Goal: Task Accomplishment & Management: Use online tool/utility

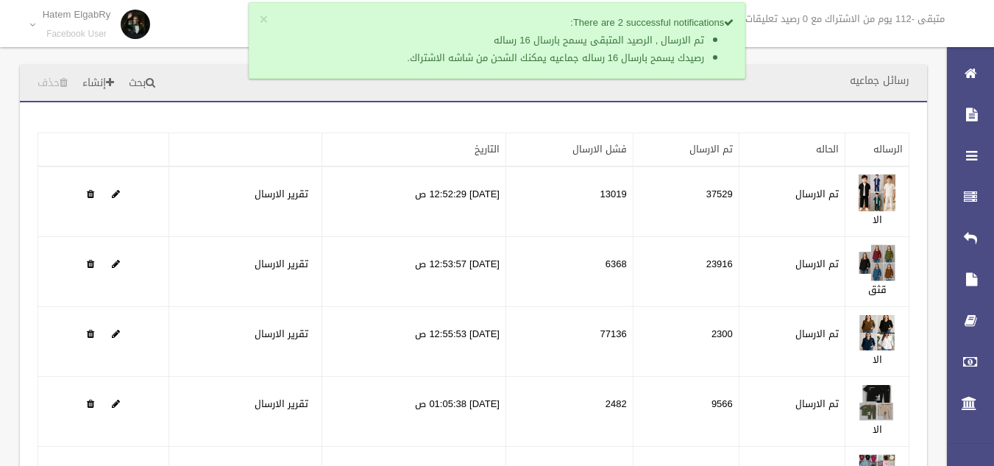
scroll to position [188, 0]
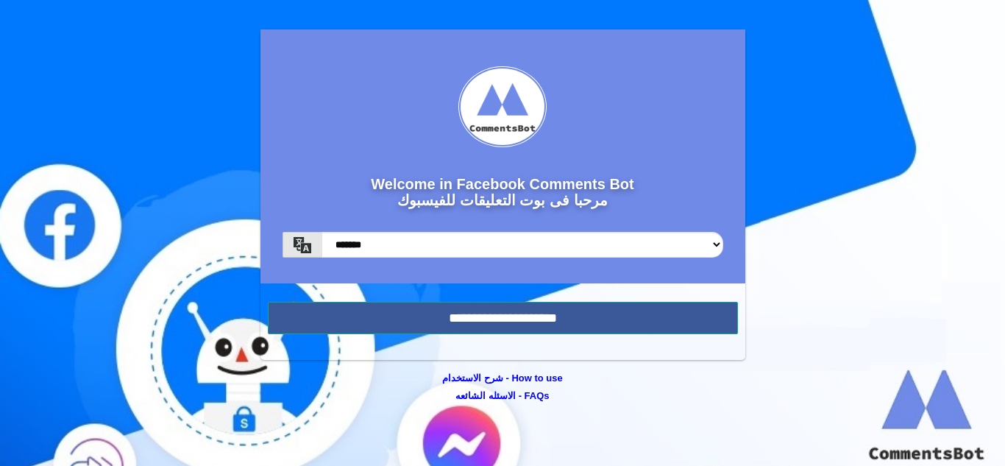
click at [653, 314] on input "**********" at bounding box center [503, 318] width 470 height 32
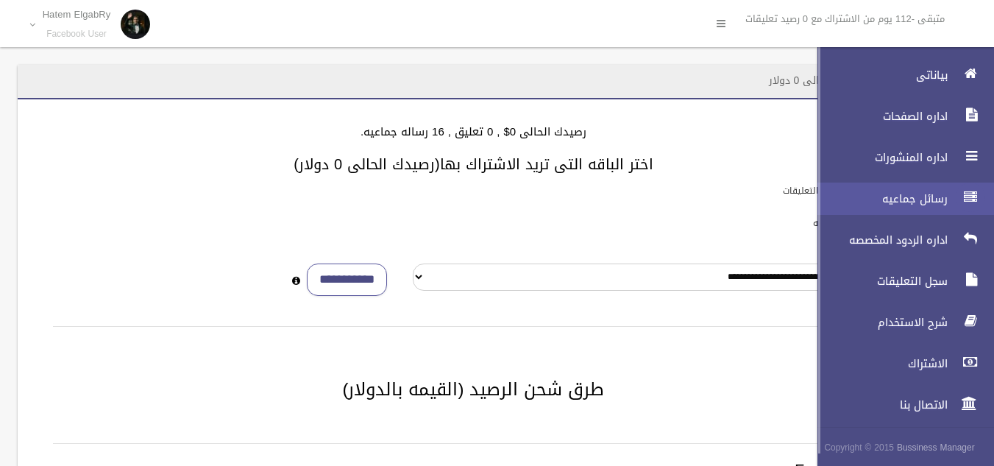
click at [956, 196] on div at bounding box center [970, 196] width 29 height 29
click at [972, 202] on icon at bounding box center [970, 196] width 13 height 29
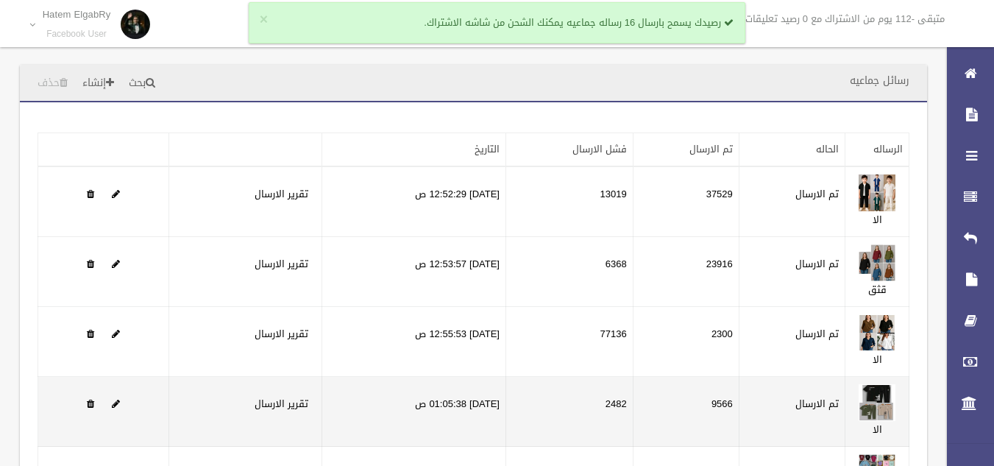
scroll to position [188, 0]
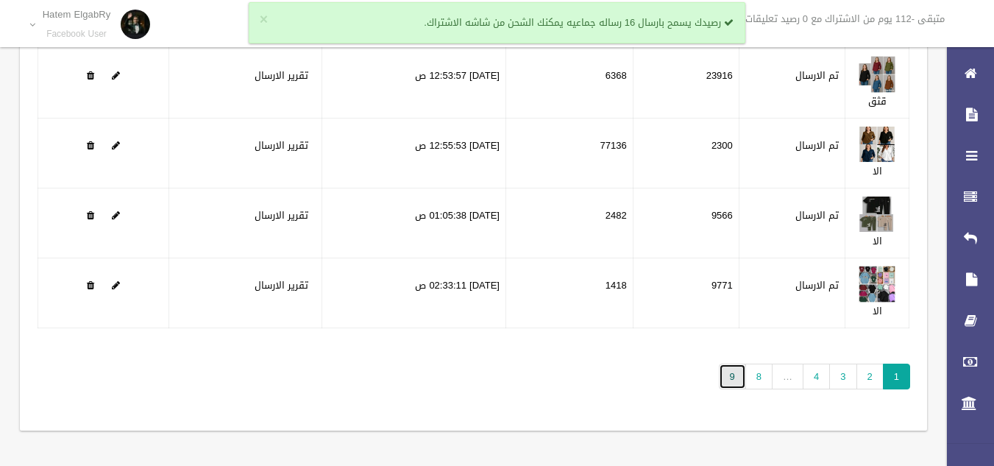
click at [735, 378] on link "9" at bounding box center [732, 376] width 27 height 26
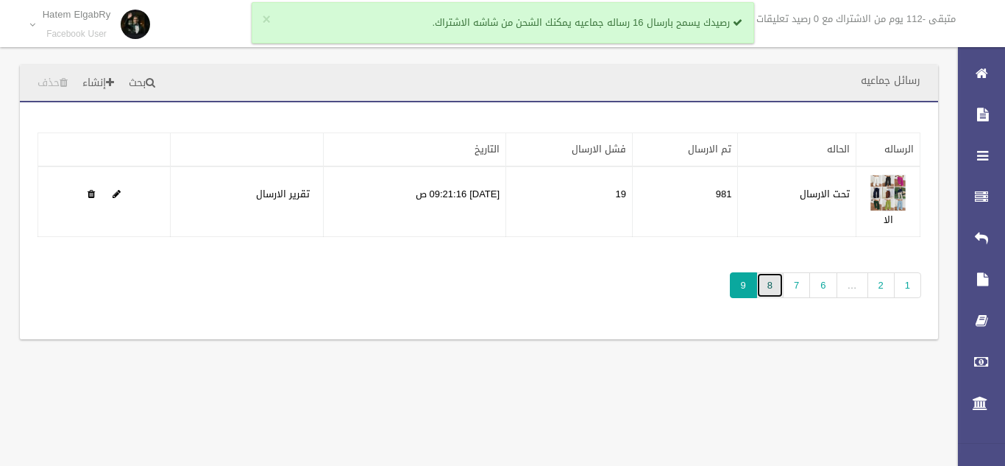
click at [770, 284] on link "8" at bounding box center [769, 285] width 27 height 26
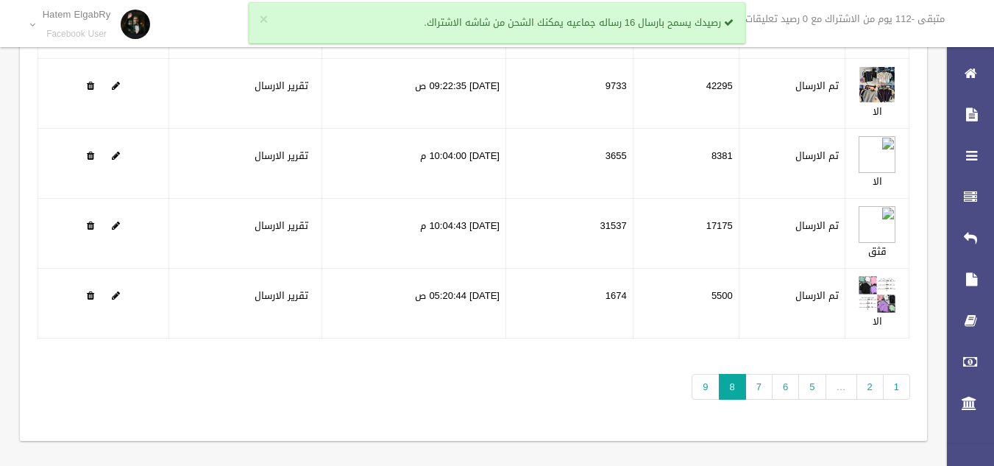
scroll to position [181, 0]
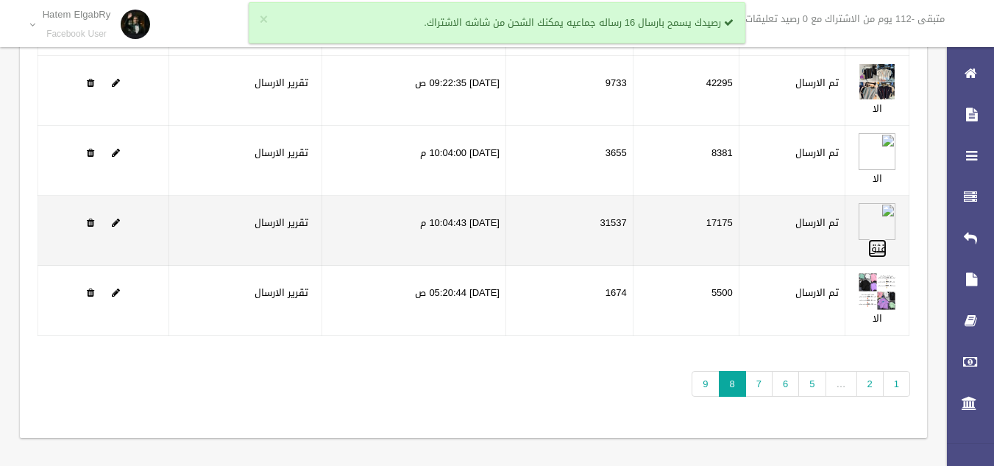
click at [878, 252] on link "قثق" at bounding box center [877, 248] width 18 height 18
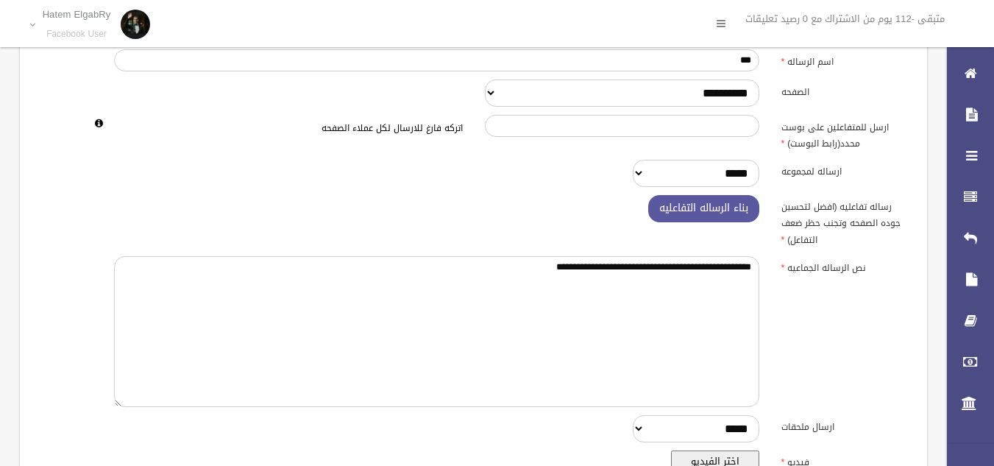
scroll to position [320, 0]
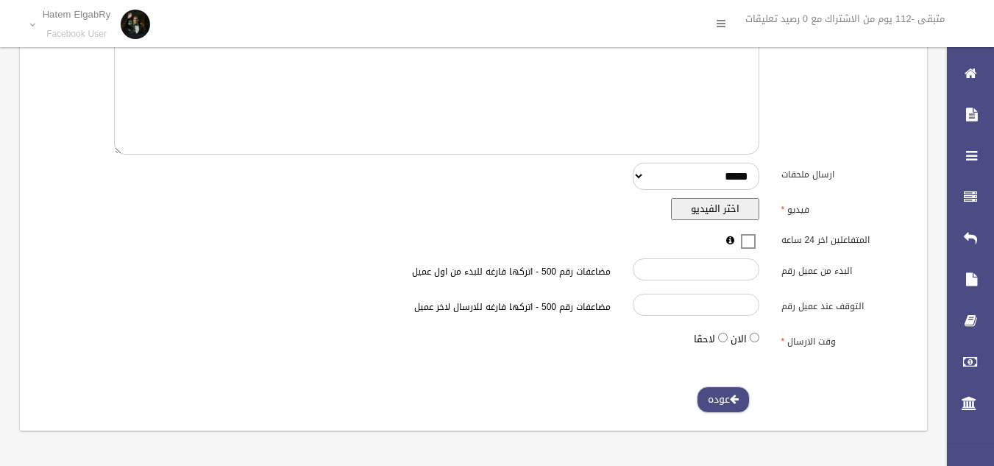
click at [738, 405] on link "عوده" at bounding box center [723, 399] width 53 height 27
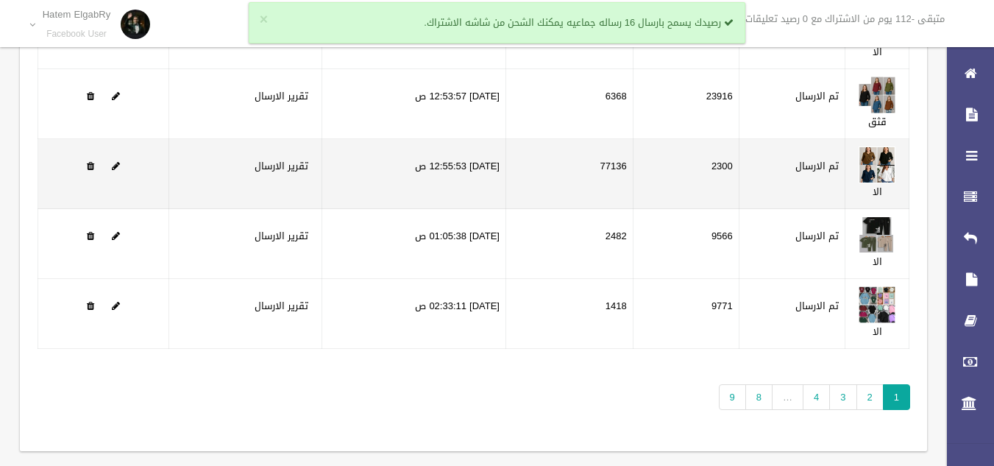
scroll to position [171, 0]
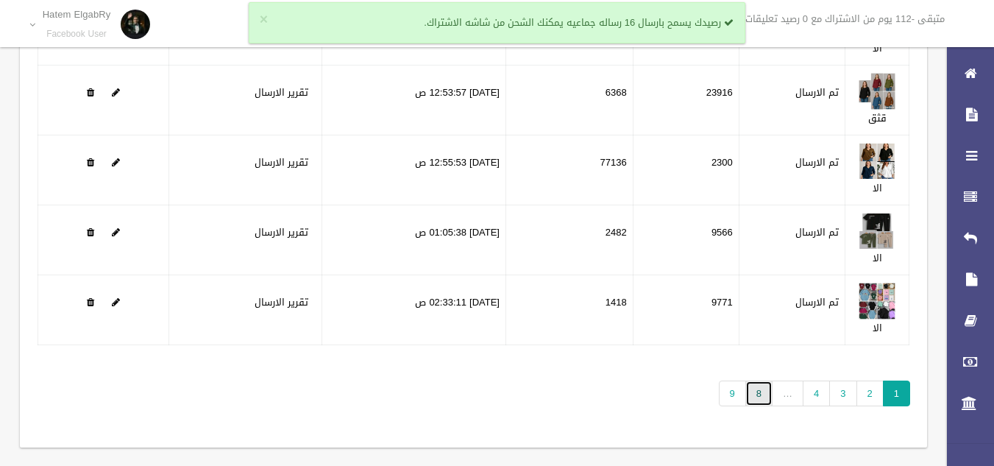
click at [755, 388] on link "8" at bounding box center [758, 393] width 27 height 26
